Goal: Task Accomplishment & Management: Manage account settings

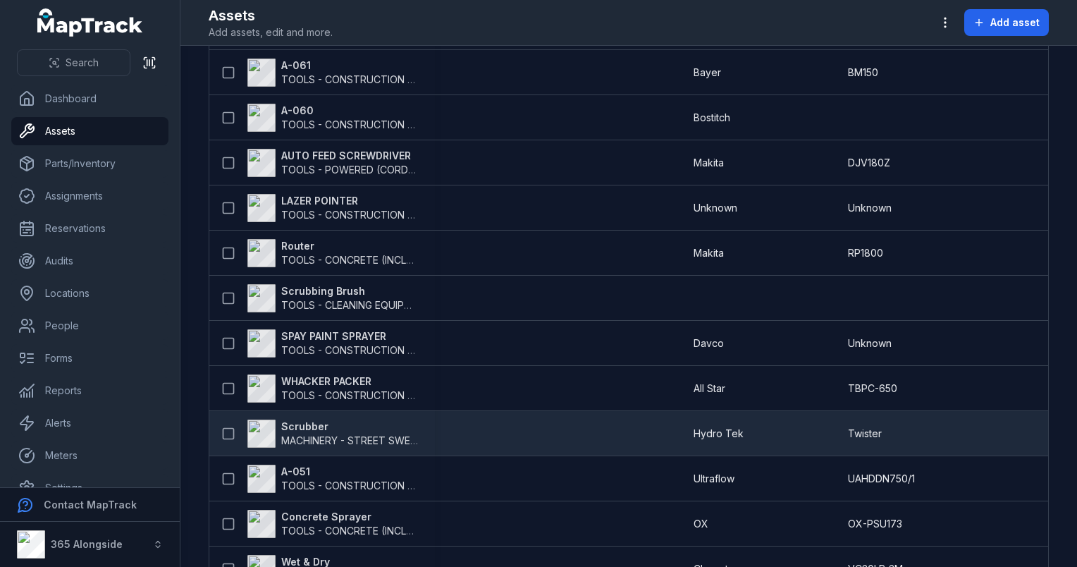
scroll to position [1469, 0]
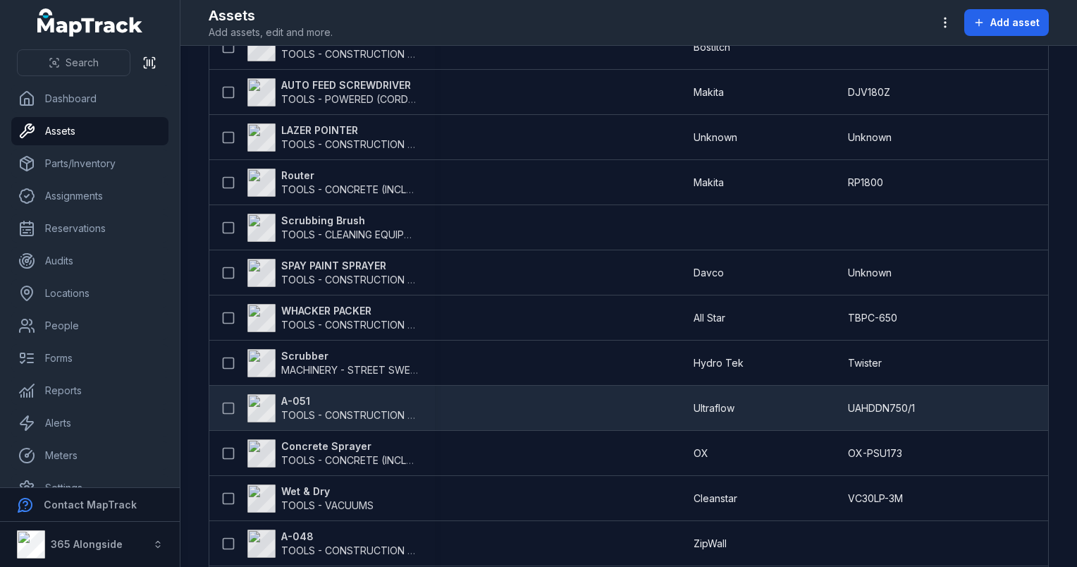
click at [324, 409] on span "TOOLS - CONSTRUCTION GENERAL (ACRO PROPS, HAND TOOLS, ETC)" at bounding box center [450, 415] width 338 height 12
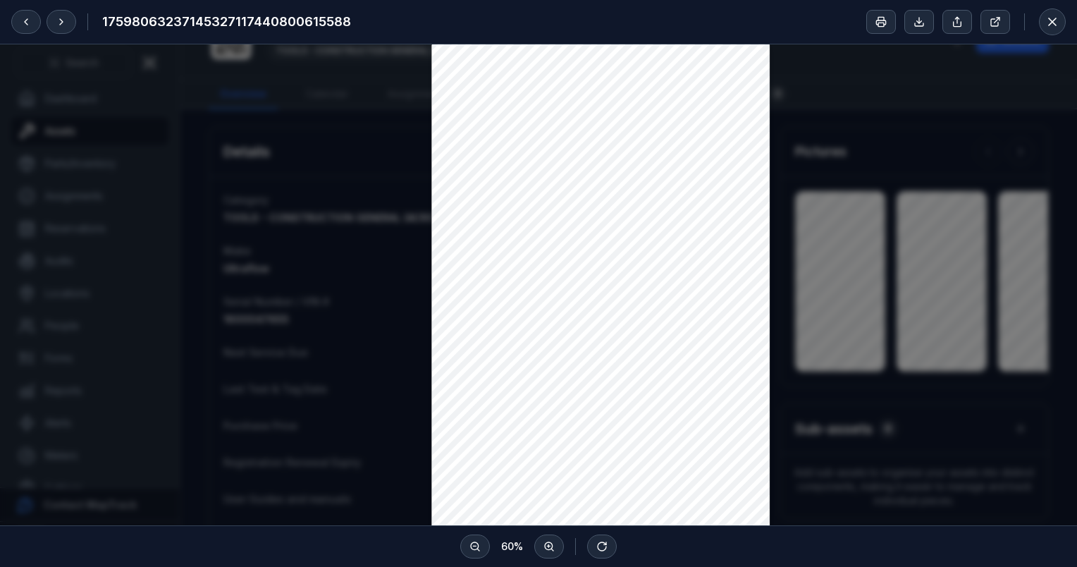
scroll to position [282, 0]
click at [1052, 24] on icon at bounding box center [1052, 22] width 14 height 14
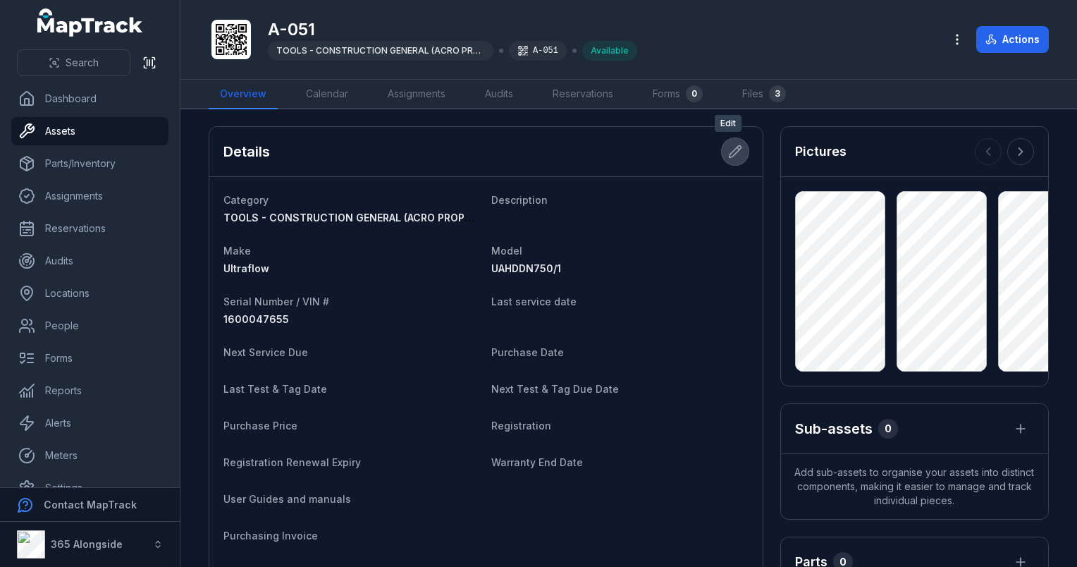
click at [735, 152] on button at bounding box center [735, 151] width 27 height 27
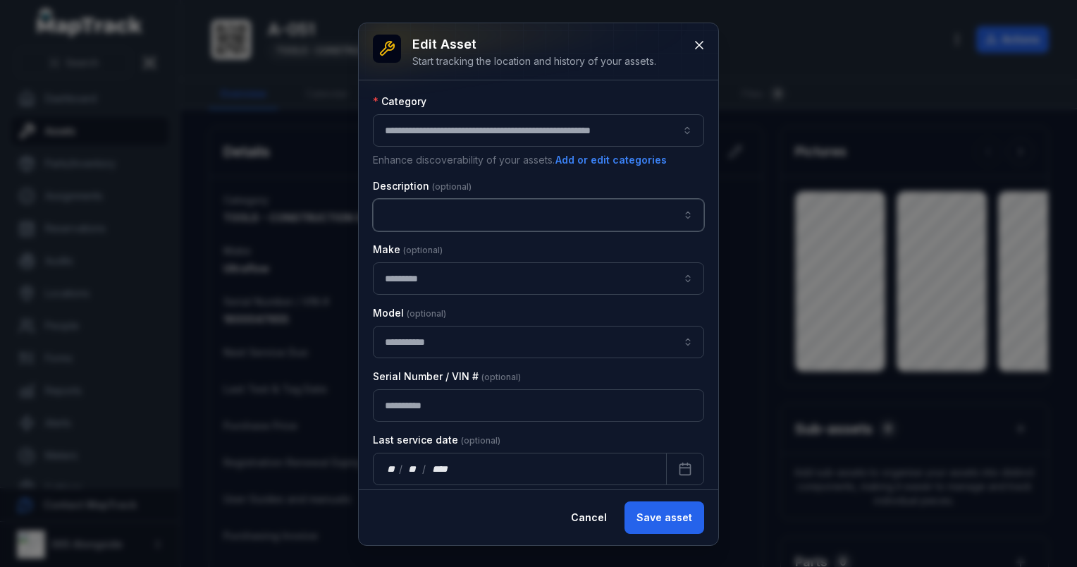
click at [409, 210] on input "asset-edit:description-label" at bounding box center [538, 215] width 331 height 32
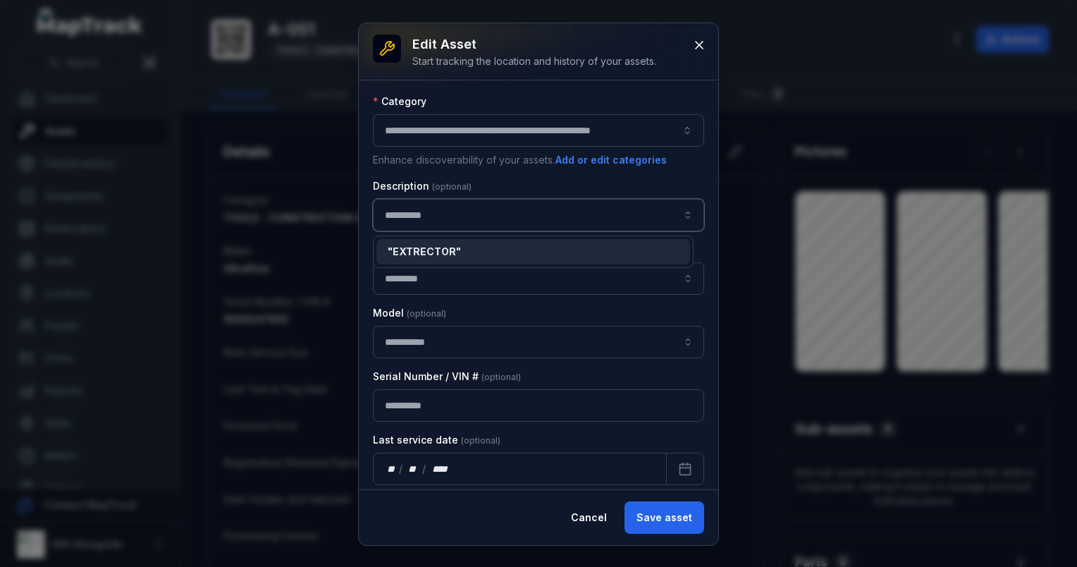
type input "*********"
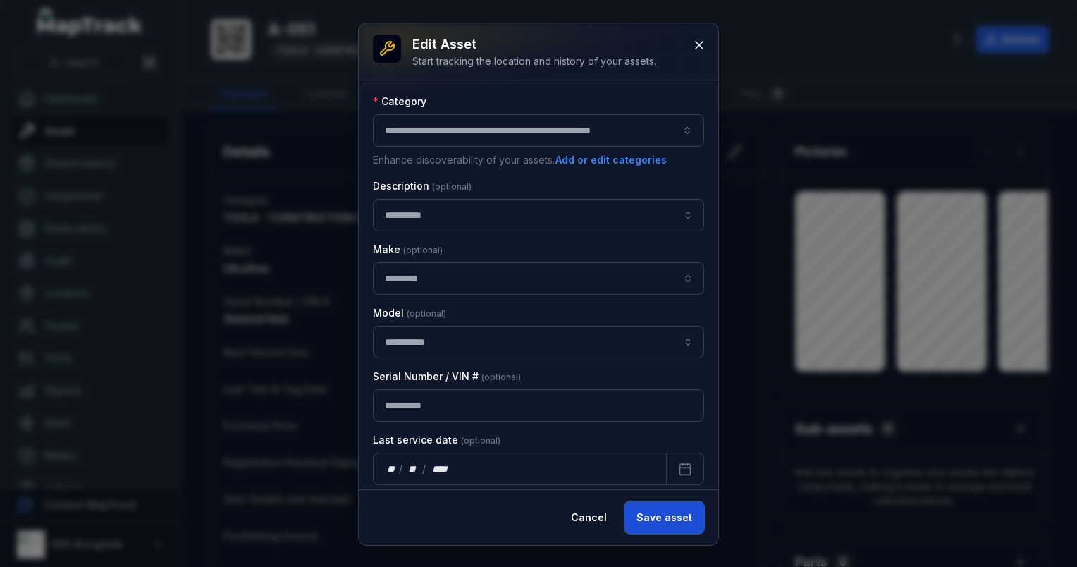
click at [661, 525] on button "Save asset" at bounding box center [664, 517] width 80 height 32
